Goal: Find specific page/section: Find specific page/section

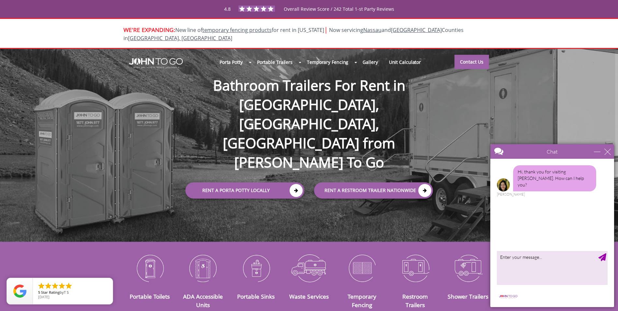
drag, startPoint x: 609, startPoint y: 155, endPoint x: 605, endPoint y: 154, distance: 3.5
click at [609, 155] on div "Chat" at bounding box center [552, 151] width 124 height 15
click at [607, 154] on div "close" at bounding box center [607, 151] width 7 height 7
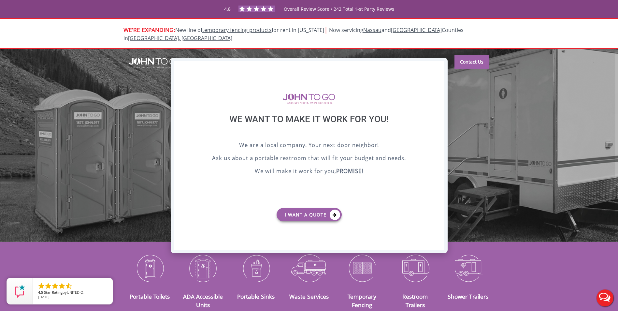
click at [439, 66] on div "X" at bounding box center [439, 66] width 10 height 11
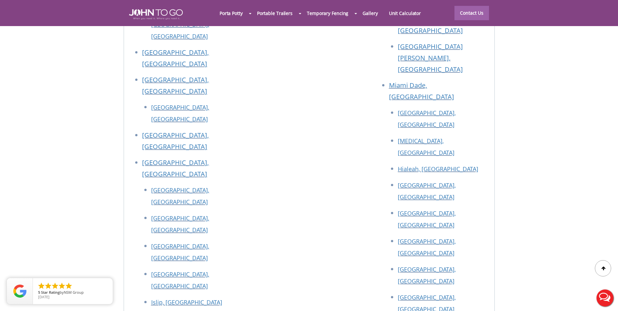
scroll to position [2923, 0]
